Goal: Information Seeking & Learning: Learn about a topic

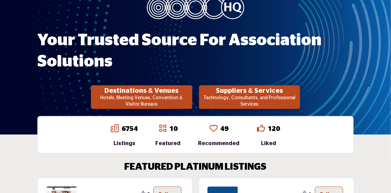
scroll to position [101, 0]
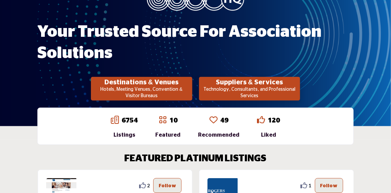
drag, startPoint x: 254, startPoint y: 92, endPoint x: 259, endPoint y: 91, distance: 5.1
click at [190, 92] on p "Technology, Consultants, and Professional Services" at bounding box center [141, 92] width 97 height 13
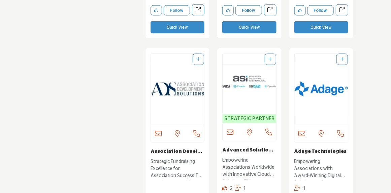
scroll to position [1346, 0]
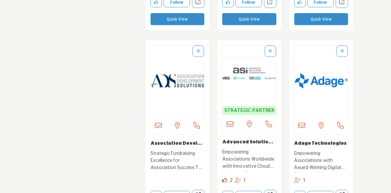
click at [177, 80] on img "Open Listing in new tab" at bounding box center [177, 80] width 53 height 71
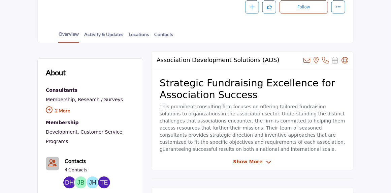
scroll to position [153, 0]
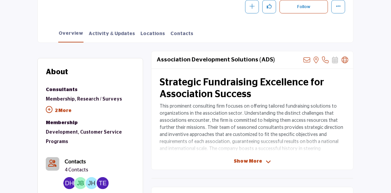
click at [250, 161] on span "Show More" at bounding box center [248, 161] width 28 height 7
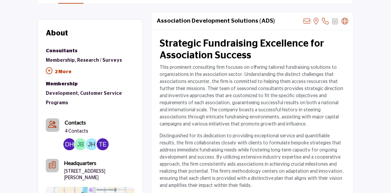
scroll to position [187, 0]
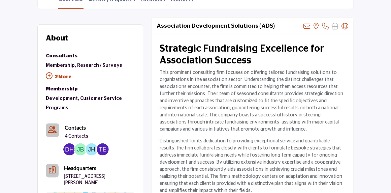
click at [56, 77] on p "2 More" at bounding box center [90, 77] width 89 height 15
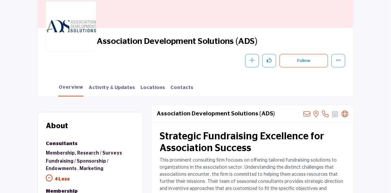
scroll to position [86, 0]
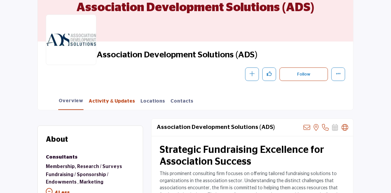
click at [95, 101] on link "Activity & Updates" at bounding box center [111, 104] width 47 height 12
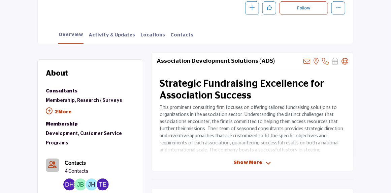
scroll to position [160, 0]
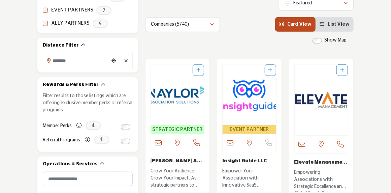
scroll to position [202, 0]
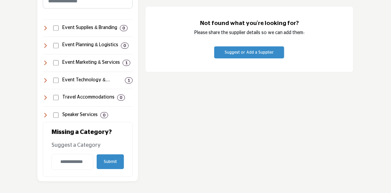
scroll to position [640, 0]
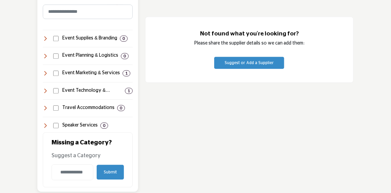
click at [92, 87] on h4 "Event Technology & Production" at bounding box center [92, 90] width 60 height 7
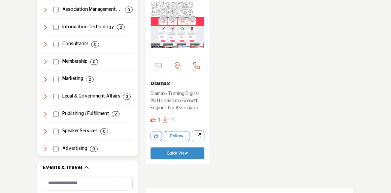
scroll to position [438, 0]
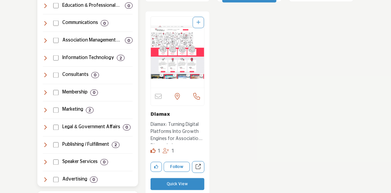
click at [85, 55] on h4 "Information Technology" at bounding box center [88, 58] width 52 height 7
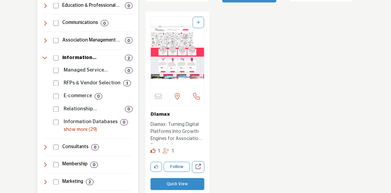
click at [91, 126] on p "show more (29)" at bounding box center [98, 129] width 69 height 7
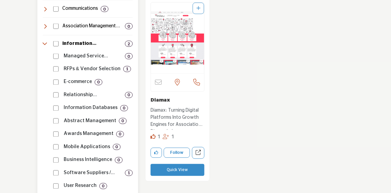
scroll to position [404, 0]
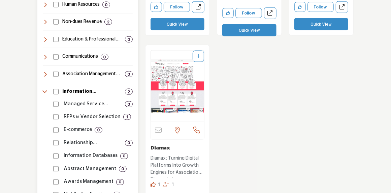
click at [101, 113] on p "RFPs & Vendor Selection" at bounding box center [92, 117] width 57 height 8
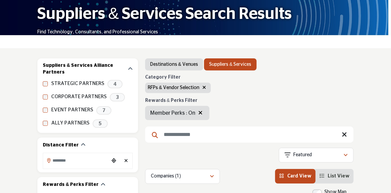
scroll to position [67, 0]
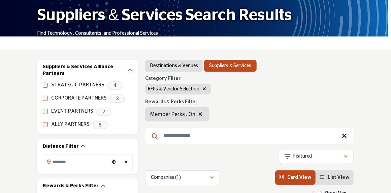
click at [201, 113] on icon "button" at bounding box center [200, 113] width 4 height 5
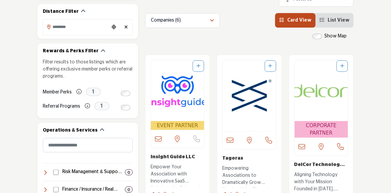
scroll to position [236, 0]
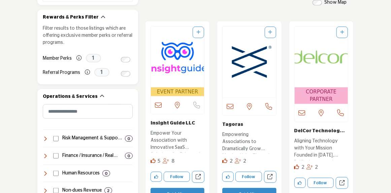
click at [175, 62] on img "Open Listing in new tab" at bounding box center [177, 57] width 53 height 61
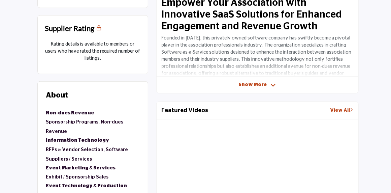
scroll to position [202, 0]
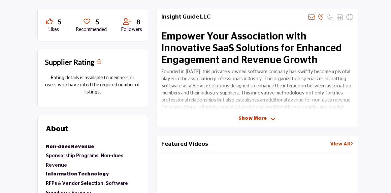
click at [245, 120] on span "Show More" at bounding box center [253, 118] width 28 height 7
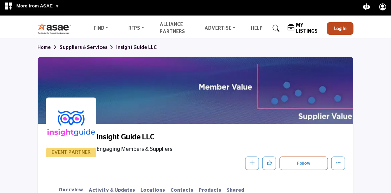
scroll to position [0, 0]
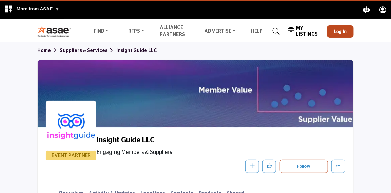
click at [87, 51] on link "Suppliers & Services" at bounding box center [88, 50] width 57 height 5
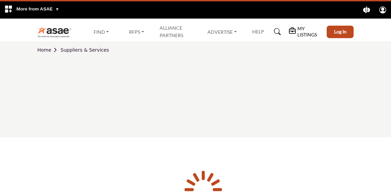
scroll to position [34, 0]
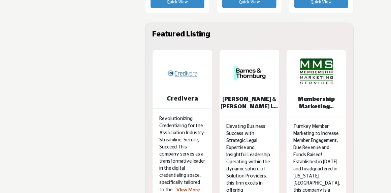
scroll to position [3164, 0]
